Goal: Unclear: Unclear

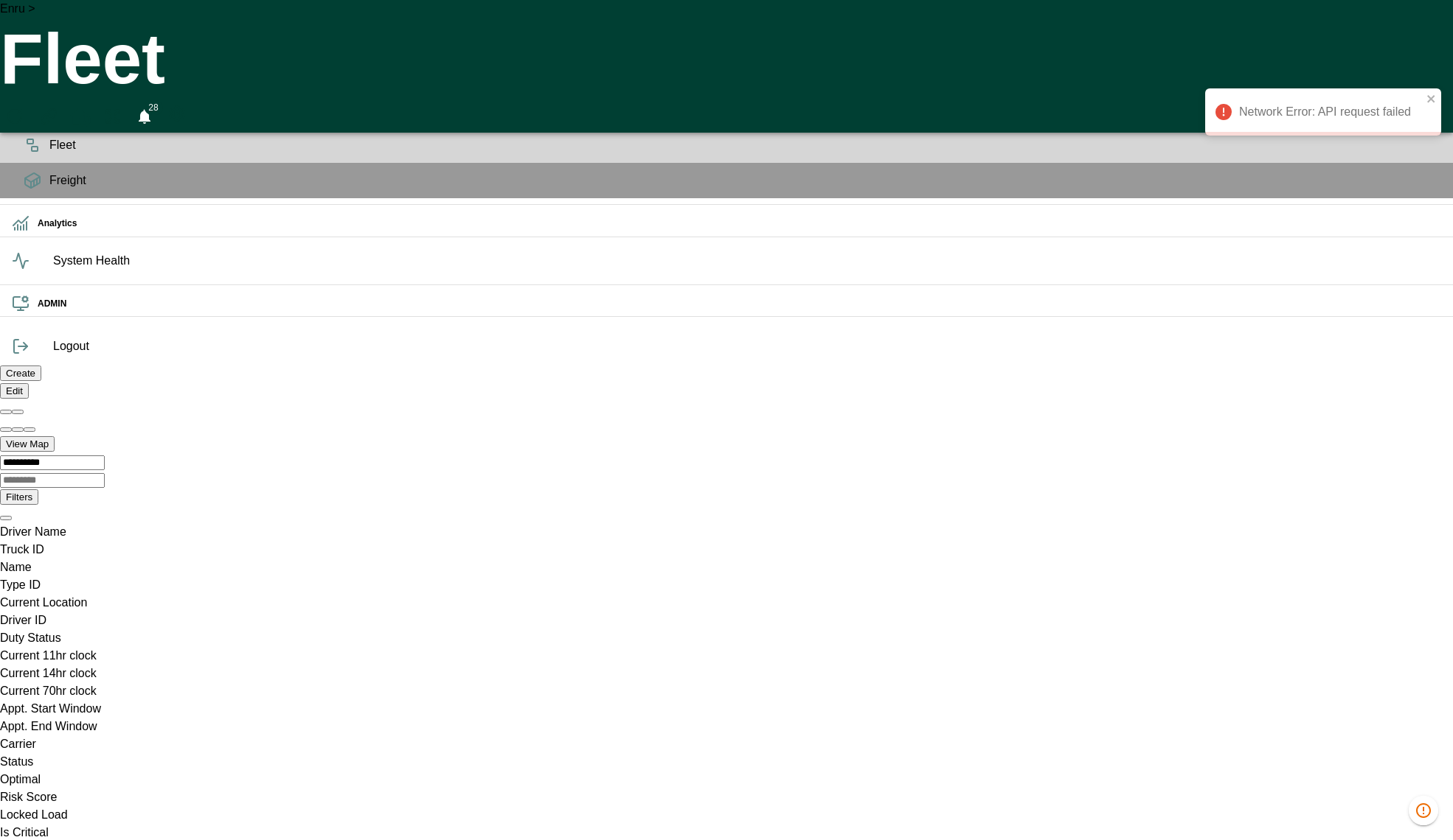
scroll to position [0, 1048163]
